Goal: Task Accomplishment & Management: Use online tool/utility

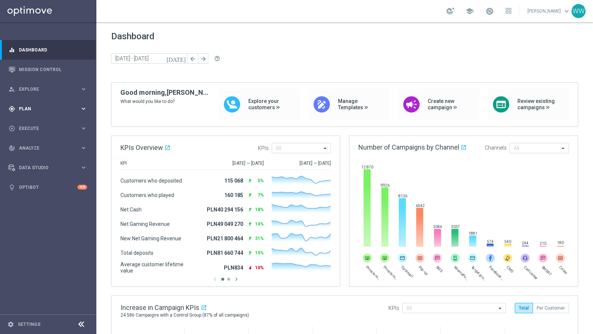
click at [34, 107] on span "Plan" at bounding box center [49, 109] width 61 height 4
click at [35, 93] on div "person_search Explore keyboard_arrow_right" at bounding box center [48, 89] width 96 height 20
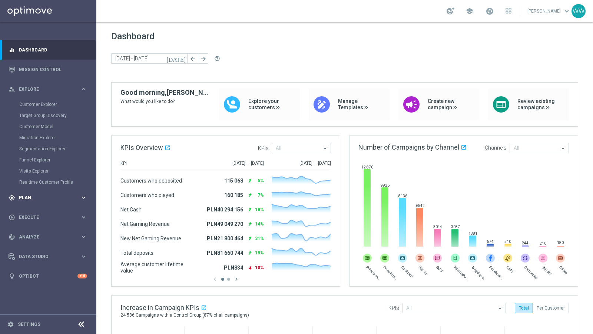
click at [31, 199] on span "Plan" at bounding box center [49, 198] width 61 height 4
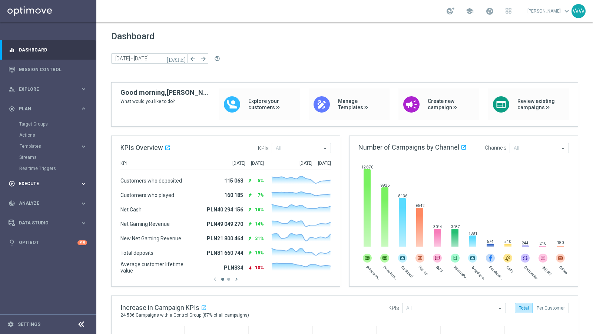
click at [31, 184] on span "Execute" at bounding box center [49, 184] width 61 height 4
click at [35, 113] on div "gps_fixed Plan keyboard_arrow_right" at bounding box center [48, 109] width 96 height 20
click at [38, 167] on link "Realtime Triggers" at bounding box center [48, 169] width 58 height 6
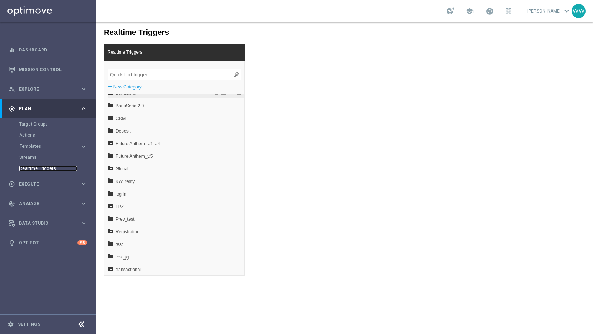
scroll to position [49, 0]
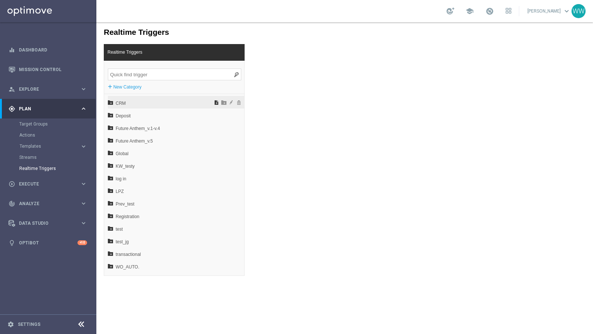
click at [216, 102] on span at bounding box center [216, 102] width 7 height 5
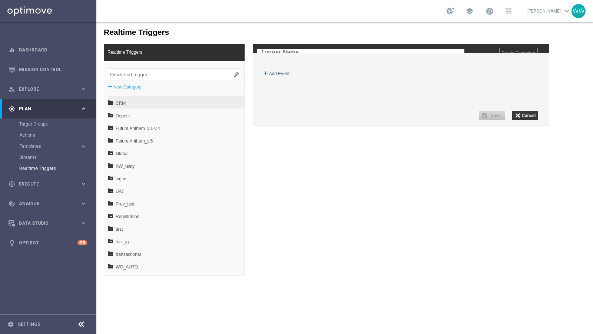
click at [282, 77] on label "Add Event" at bounding box center [279, 73] width 20 height 7
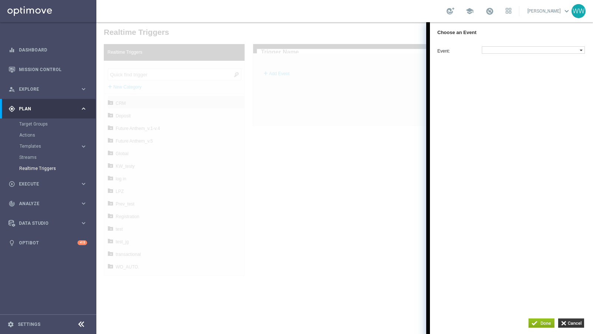
click at [492, 50] on label at bounding box center [531, 50] width 98 height 7
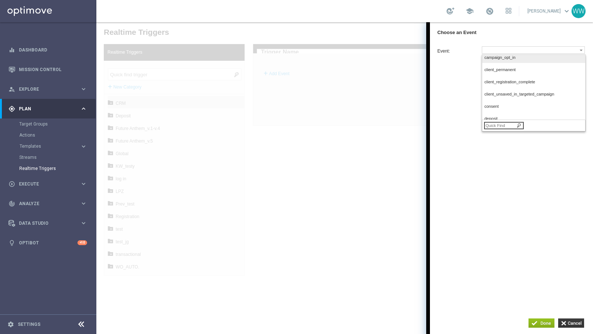
scroll to position [45, 0]
click at [506, 59] on label "campaign_opt_in" at bounding box center [532, 56] width 101 height 10
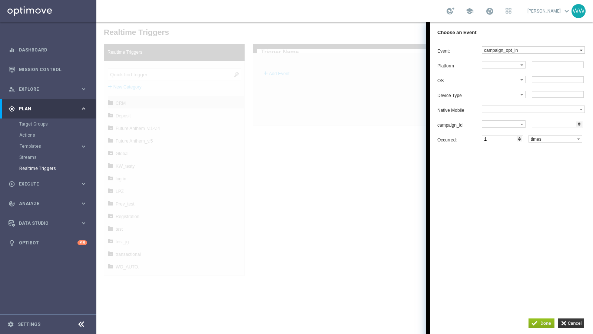
click at [495, 50] on label "campaign_opt_in" at bounding box center [531, 50] width 98 height 7
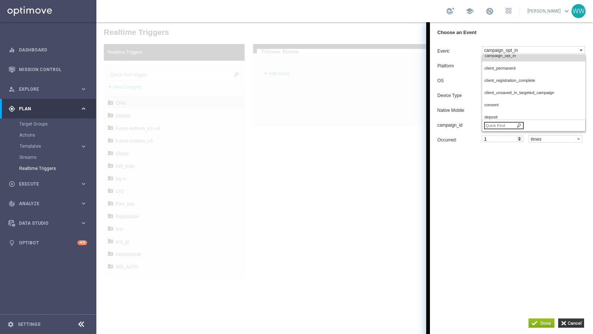
scroll to position [39, 0]
click at [495, 50] on label "campaign_opt_in" at bounding box center [531, 50] width 98 height 7
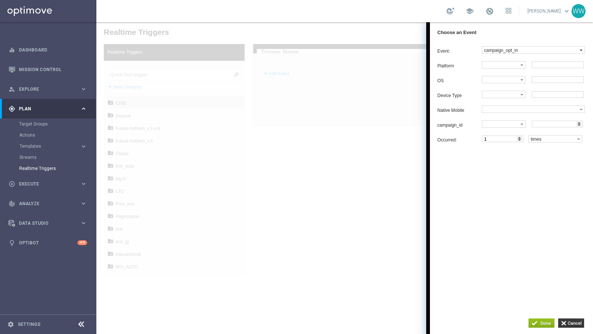
click at [495, 50] on label "campaign_opt_in" at bounding box center [531, 50] width 98 height 7
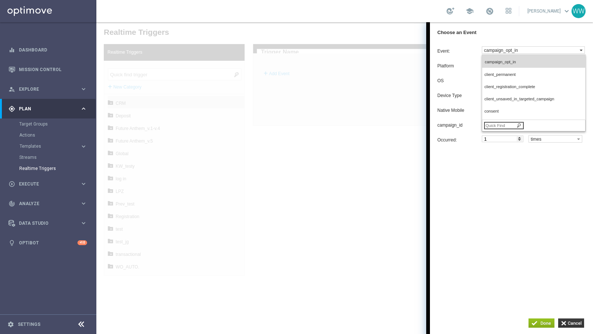
click at [495, 50] on label "campaign_opt_in" at bounding box center [531, 50] width 98 height 7
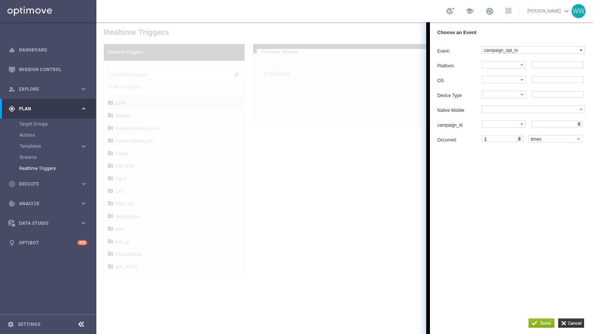
click at [497, 49] on label "campaign_opt_in" at bounding box center [531, 50] width 98 height 7
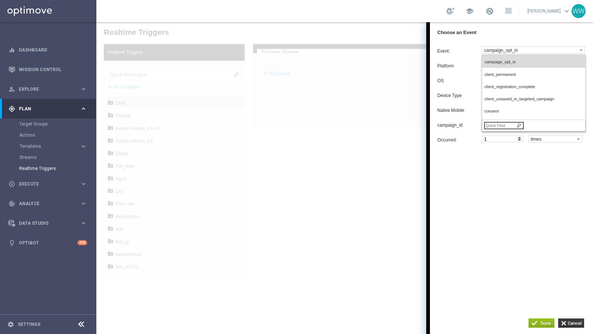
click at [497, 128] on input "search" at bounding box center [504, 125] width 40 height 7
type input "card"
click at [501, 99] on span "scratched_card" at bounding box center [532, 100] width 95 height 5
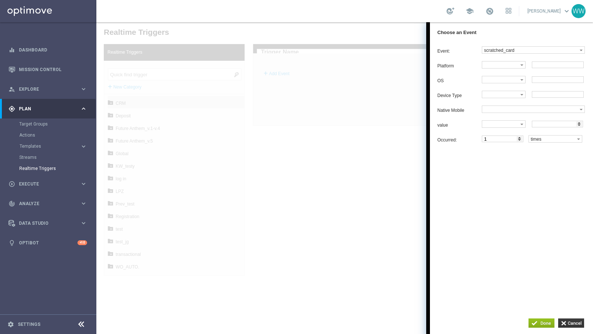
click at [519, 55] on div "Event: scratched_card lpz_new_card new-card pending_bonuses_on_card scratched_c…" at bounding box center [516, 92] width 156 height 93
click at [492, 68] on label at bounding box center [501, 65] width 38 height 7
click at [543, 128] on input "number" at bounding box center [557, 124] width 51 height 7
click at [503, 47] on label "scratched_card" at bounding box center [531, 50] width 98 height 7
click at [477, 45] on div "Event: scratched_card bonus_transfer campaign_aggregate_group_client_completed …" at bounding box center [511, 173] width 163 height 261
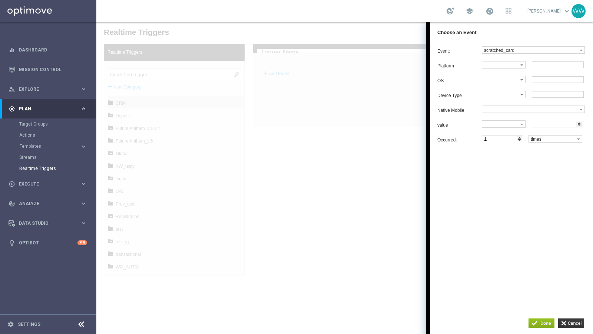
click at [371, 73] on div at bounding box center [344, 178] width 497 height 312
